Goal: Task Accomplishment & Management: Manage account settings

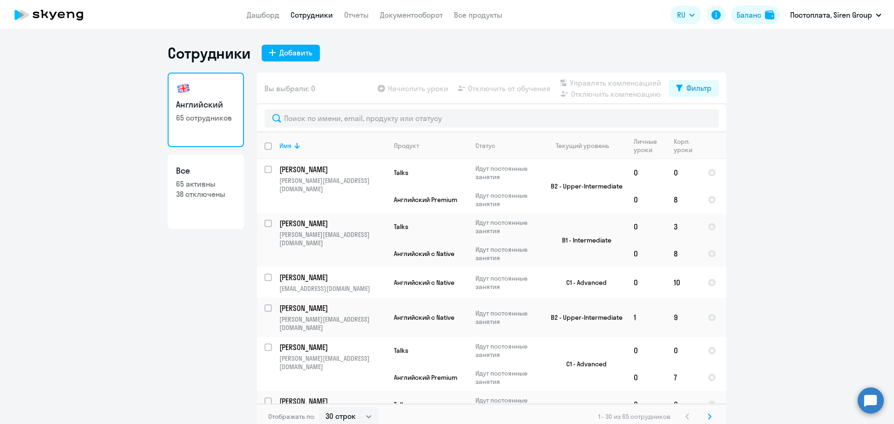
select select "30"
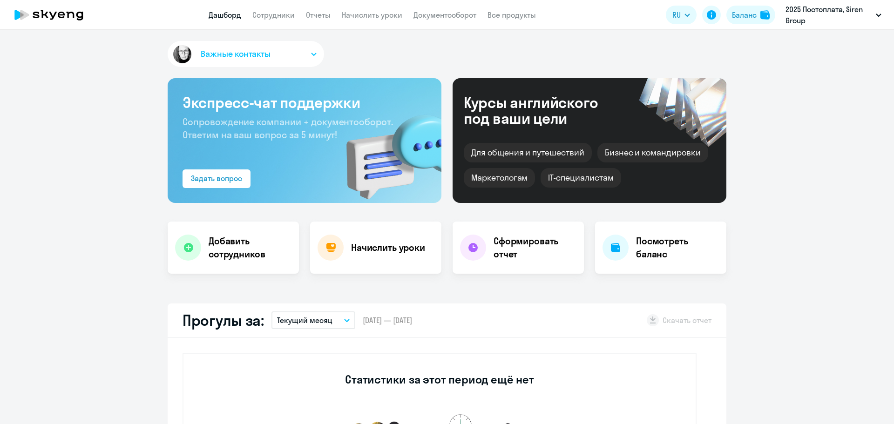
select select "30"
click at [289, 15] on link "Сотрудники" at bounding box center [273, 14] width 42 height 9
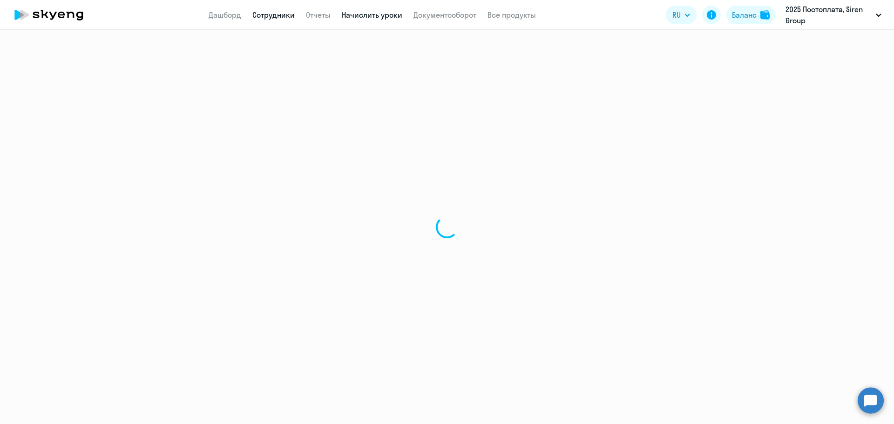
select select "30"
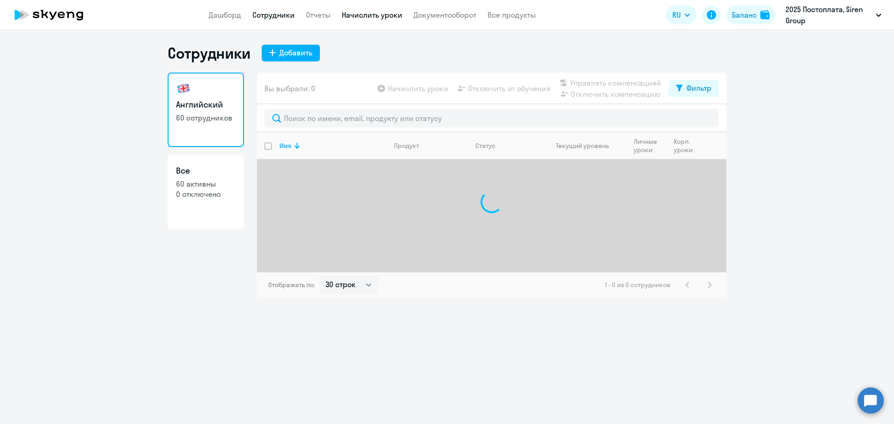
click at [379, 16] on link "Начислить уроки" at bounding box center [372, 14] width 61 height 9
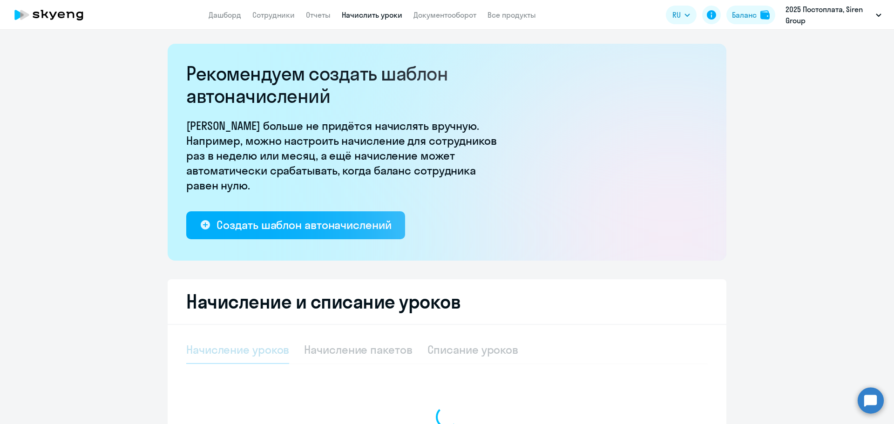
select select "10"
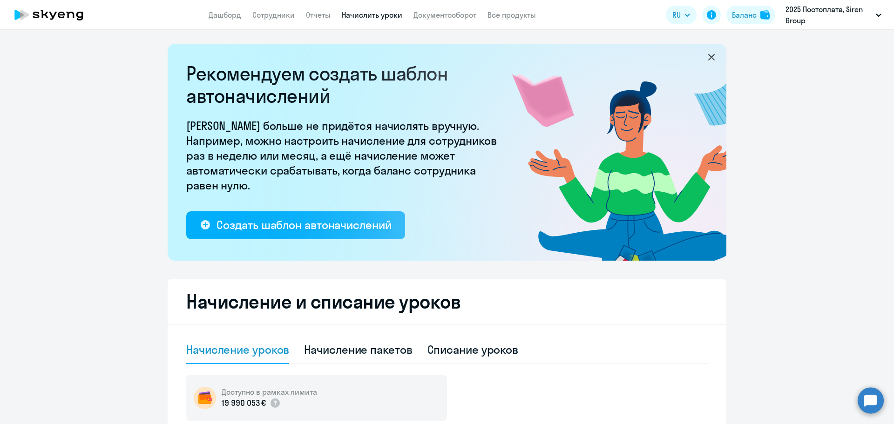
scroll to position [96, 0]
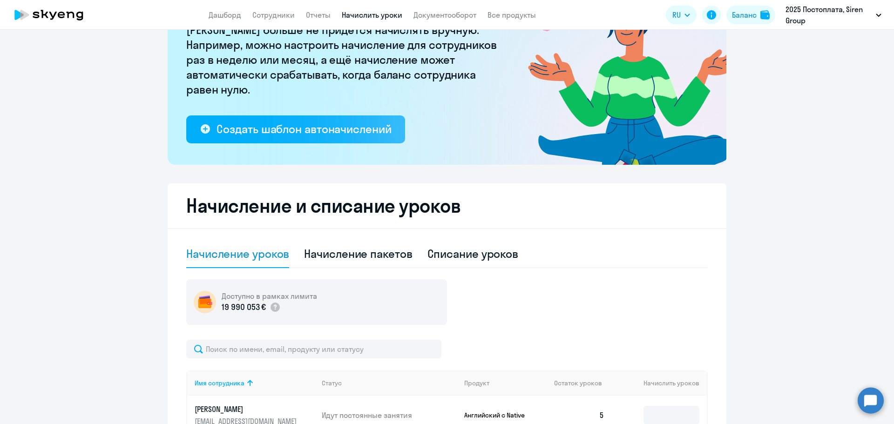
click at [13, 223] on ng-component "Рекомендуем создать шаблон автоначислений Уроки больше не придётся начислять вр…" at bounding box center [447, 392] width 894 height 888
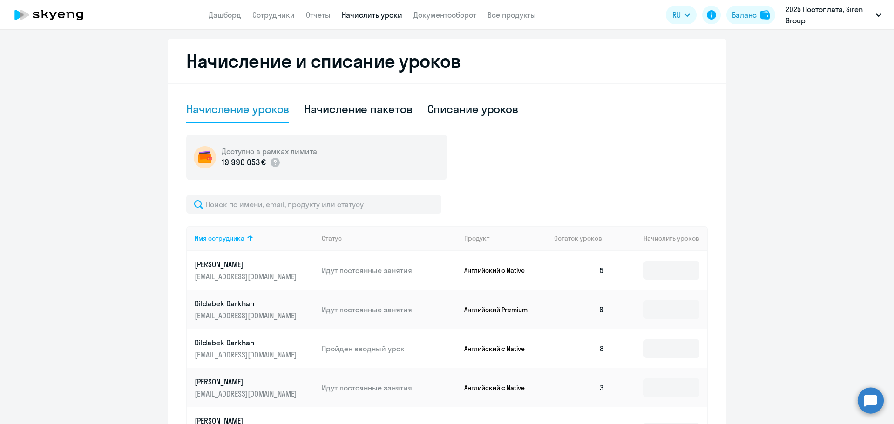
scroll to position [261, 0]
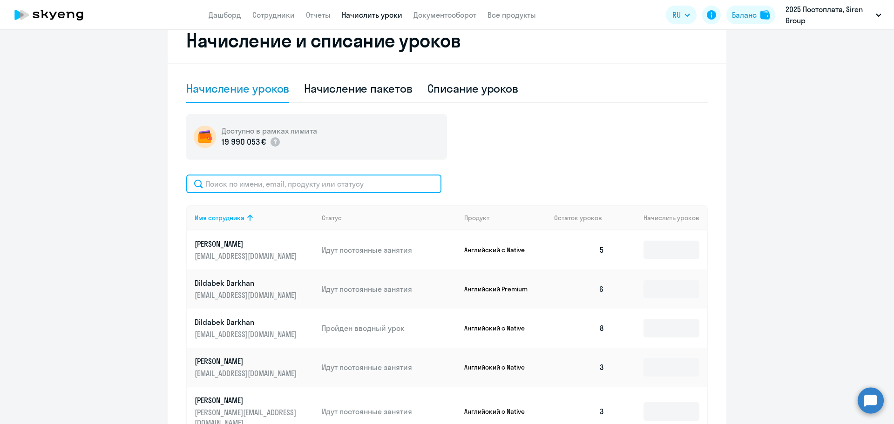
click at [308, 186] on input "text" at bounding box center [313, 184] width 255 height 19
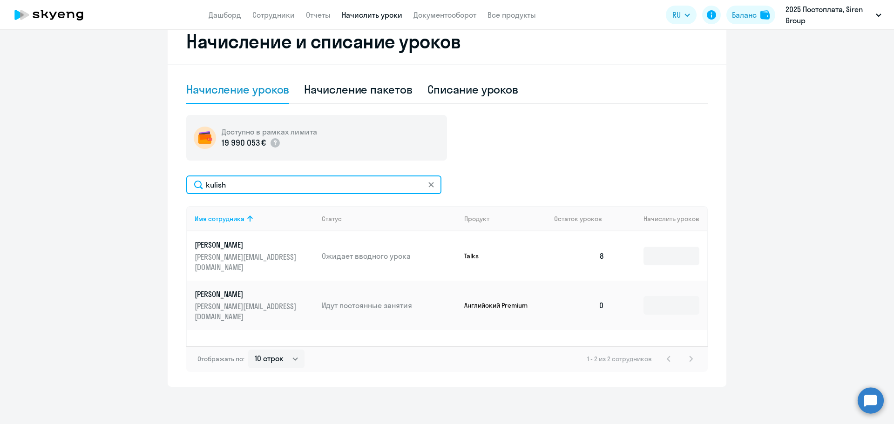
scroll to position [260, 0]
type input "kulish"
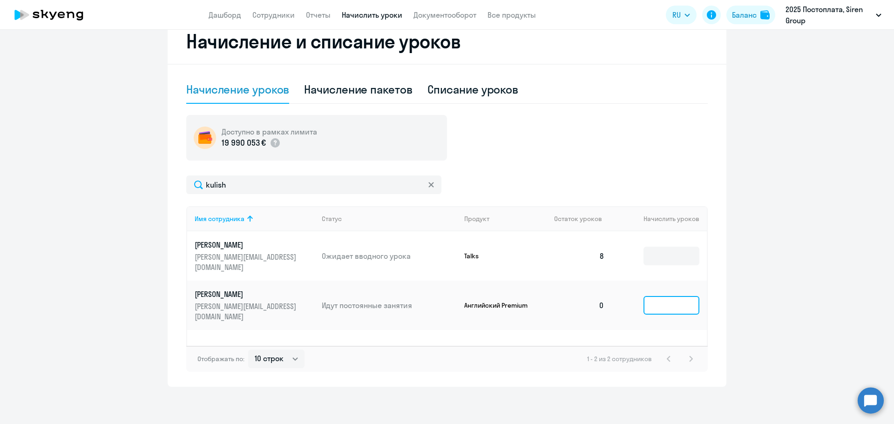
click at [646, 296] on input at bounding box center [671, 305] width 56 height 19
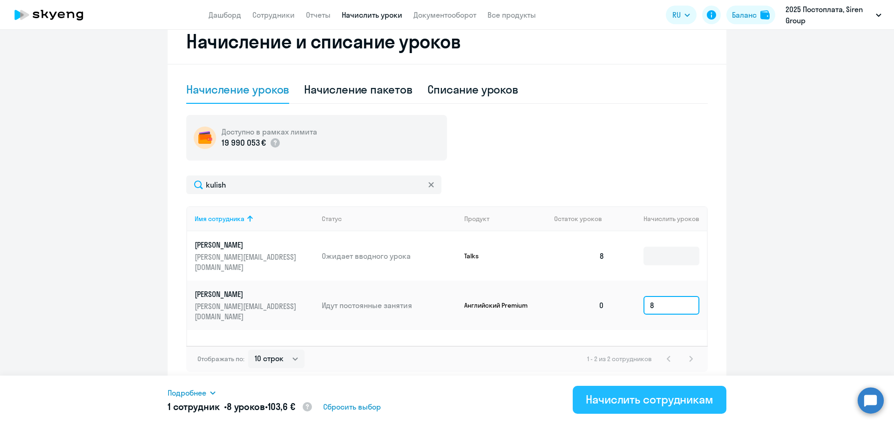
type input "8"
click at [606, 397] on div "Начислить сотрудникам" at bounding box center [650, 399] width 128 height 15
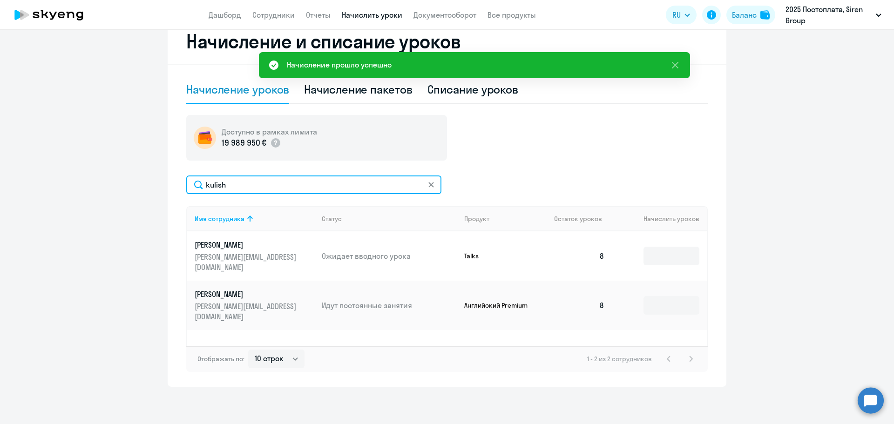
click at [281, 185] on input "kulish" at bounding box center [313, 184] width 255 height 19
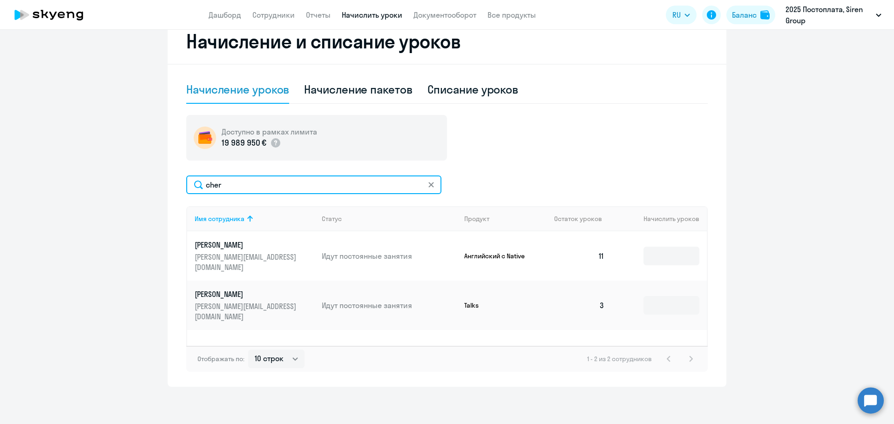
type input "cher"
click at [789, 139] on ng-component "Рекомендуем создать шаблон автоначислений Уроки больше не придётся начислять вр…" at bounding box center [447, 85] width 894 height 603
click at [534, 389] on div "Рекомендуем создать шаблон автоначислений Уроки больше не придётся начислять вр…" at bounding box center [447, 227] width 894 height 394
click at [786, 170] on ng-component "Рекомендуем создать шаблон автоначислений Уроки больше не придётся начислять вр…" at bounding box center [447, 85] width 894 height 603
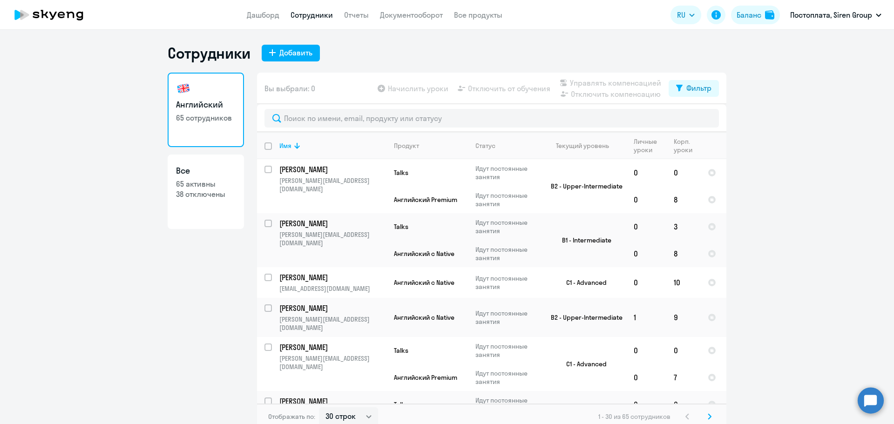
select select "30"
